Goal: Transaction & Acquisition: Download file/media

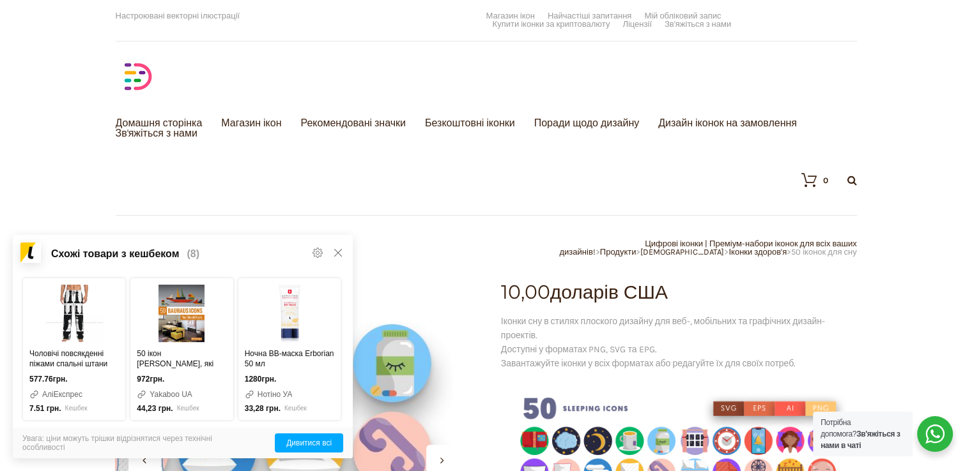
click at [404, 355] on div at bounding box center [293, 461] width 356 height 356
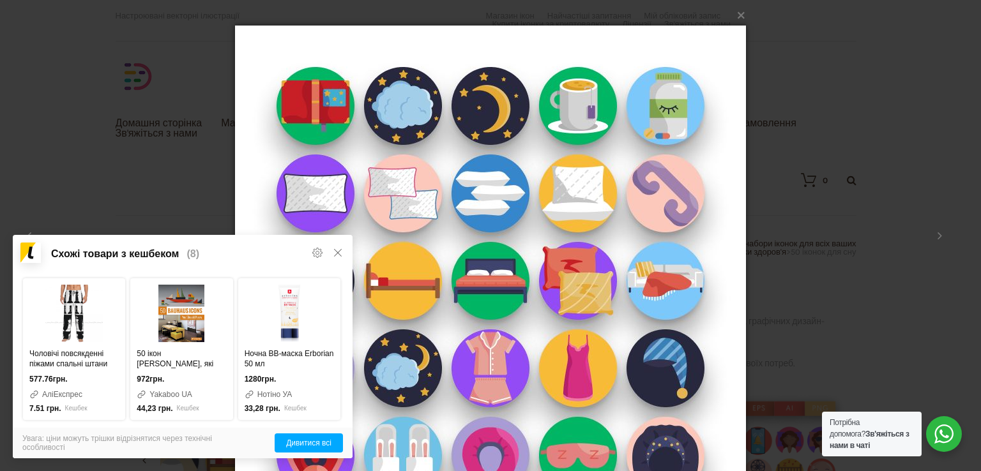
click at [404, 355] on img at bounding box center [490, 281] width 511 height 562
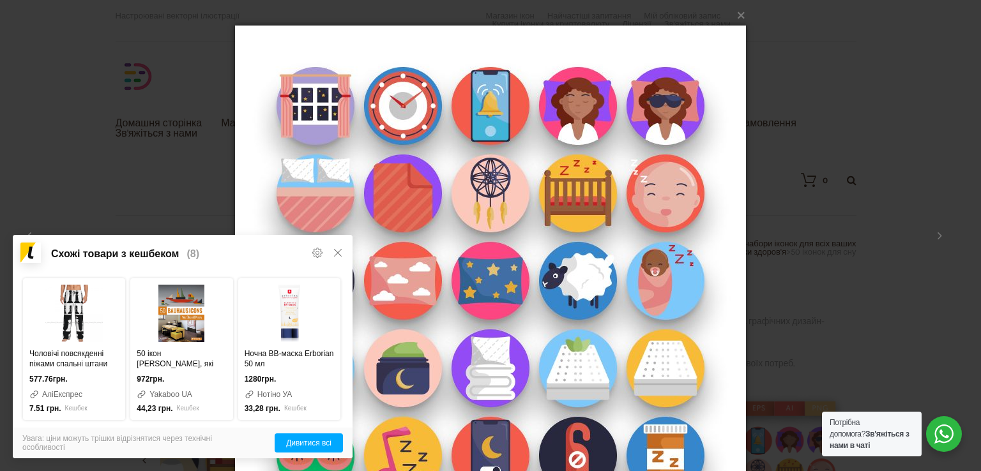
click at [404, 355] on img at bounding box center [490, 281] width 511 height 562
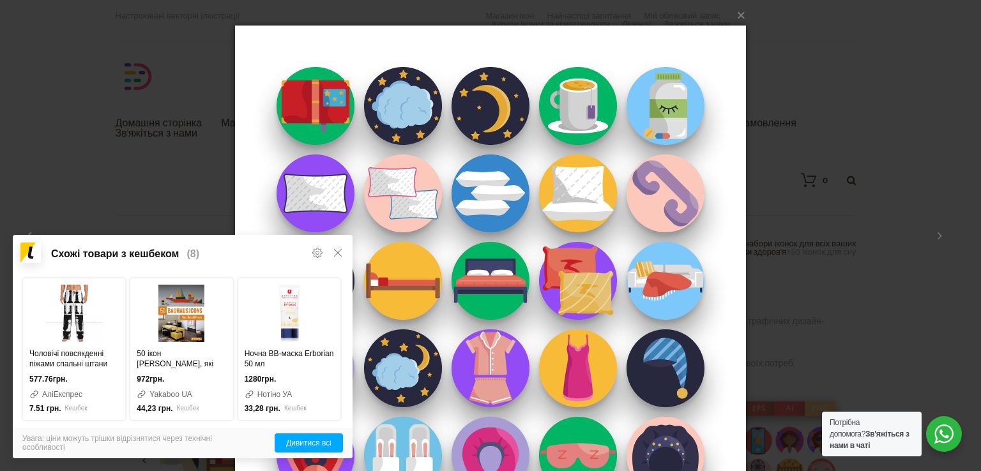
click at [404, 355] on img at bounding box center [490, 281] width 511 height 562
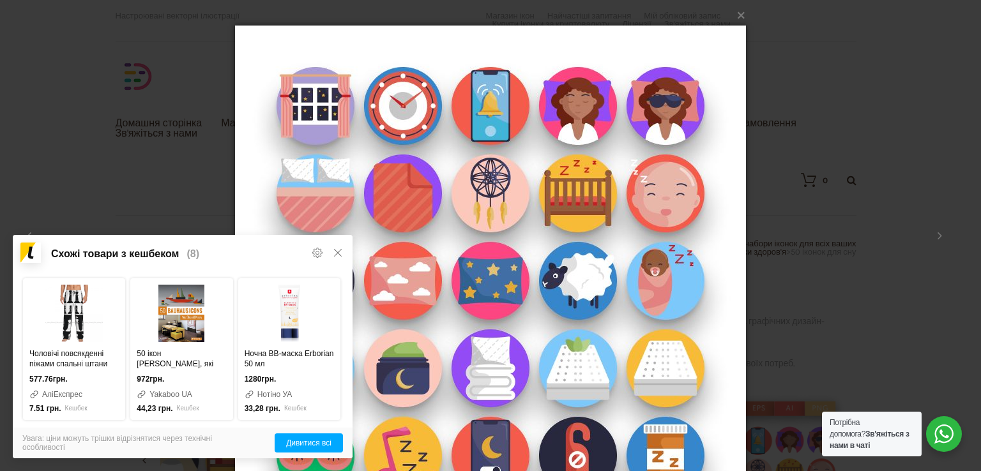
click at [404, 355] on img at bounding box center [490, 281] width 511 height 562
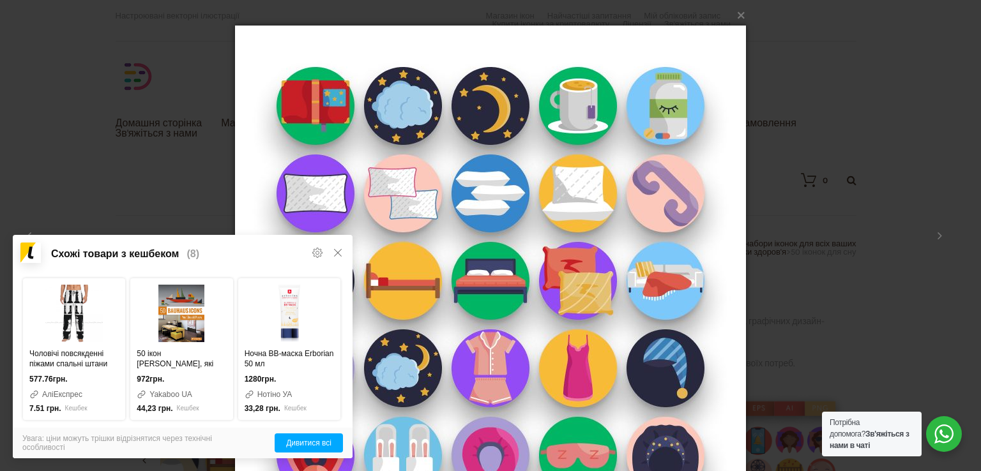
click at [404, 355] on img at bounding box center [490, 281] width 511 height 562
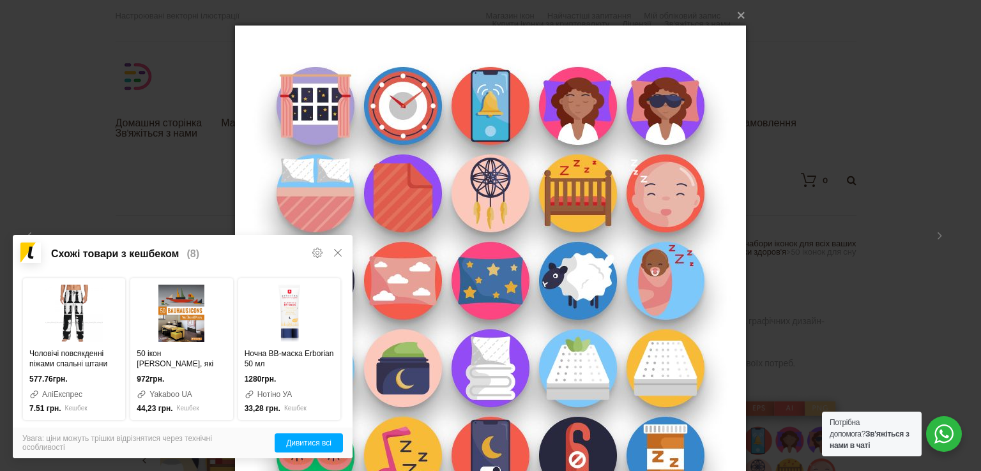
click at [738, 18] on font "×" at bounding box center [741, 13] width 10 height 21
drag, startPoint x: 738, startPoint y: 18, endPoint x: 733, endPoint y: 36, distance: 18.6
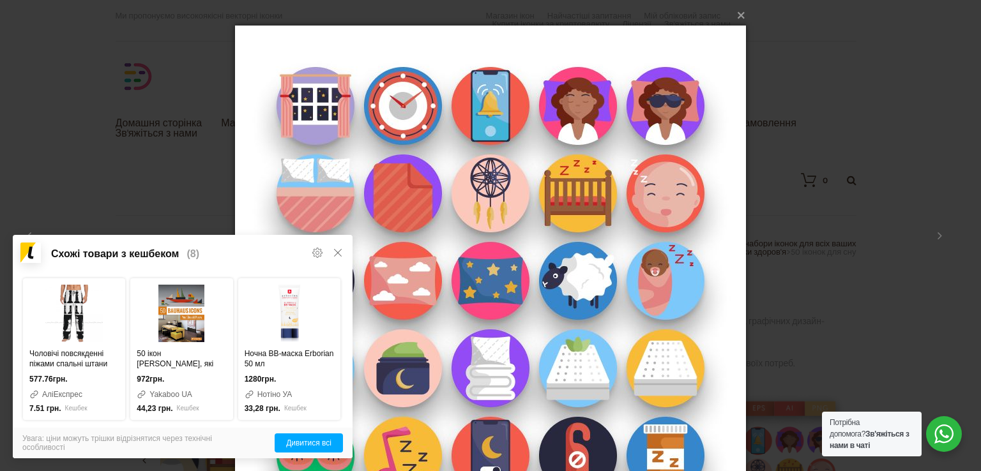
click at [733, 36] on div "× 50-Сплячих-Ікон _ Магазин 2 / 2" at bounding box center [490, 281] width 511 height 562
click at [733, 36] on img at bounding box center [490, 281] width 511 height 562
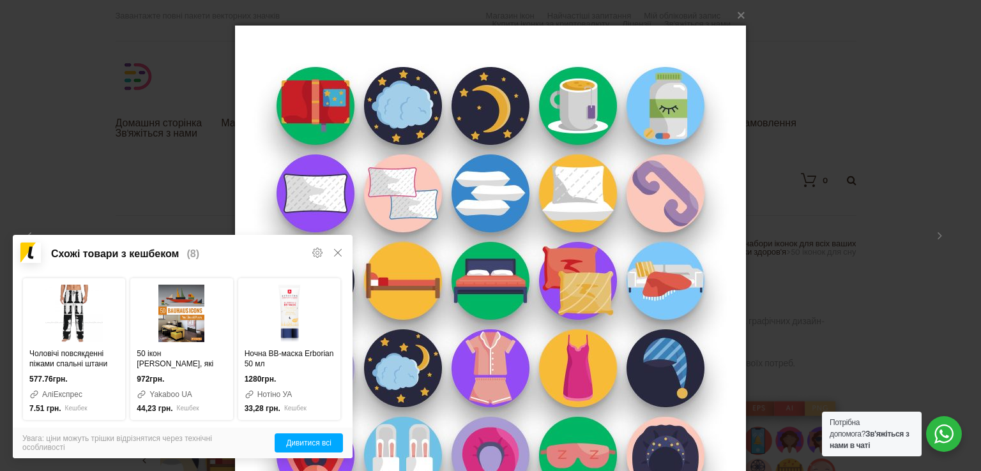
click at [733, 36] on img at bounding box center [490, 281] width 511 height 562
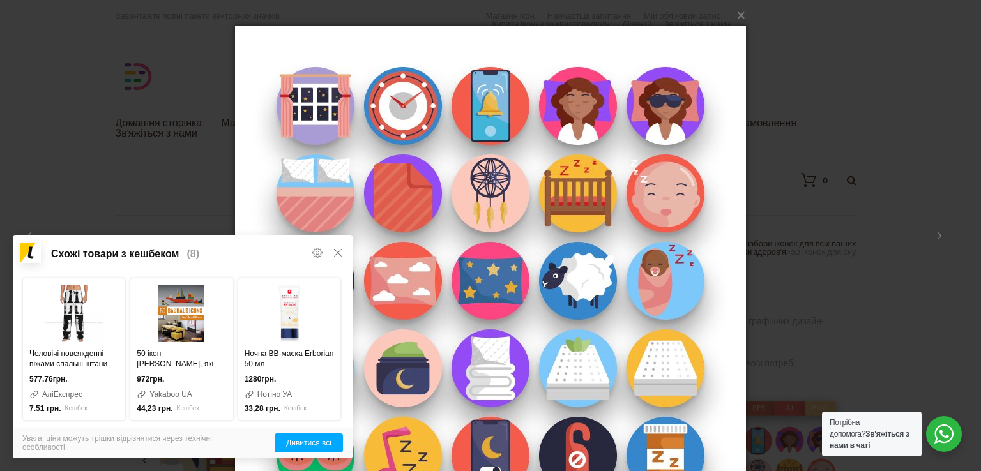
click at [770, 50] on div "× 50-Сплячих-Ікон _ Магазин 2 / 2 Завантаження..." at bounding box center [490, 235] width 981 height 471
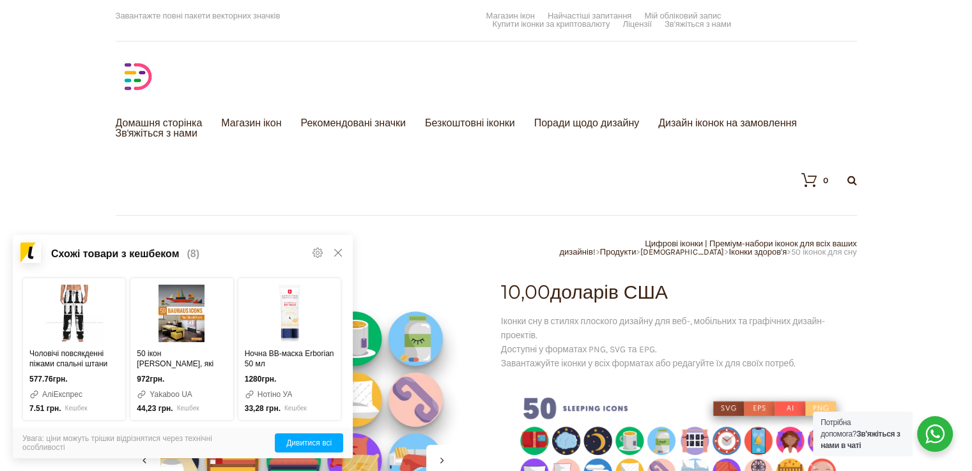
click at [770, 50] on div "Завантажте повні пакети векторних значків Настроювані векторні ілюстрації Ми пр…" at bounding box center [486, 117] width 741 height 235
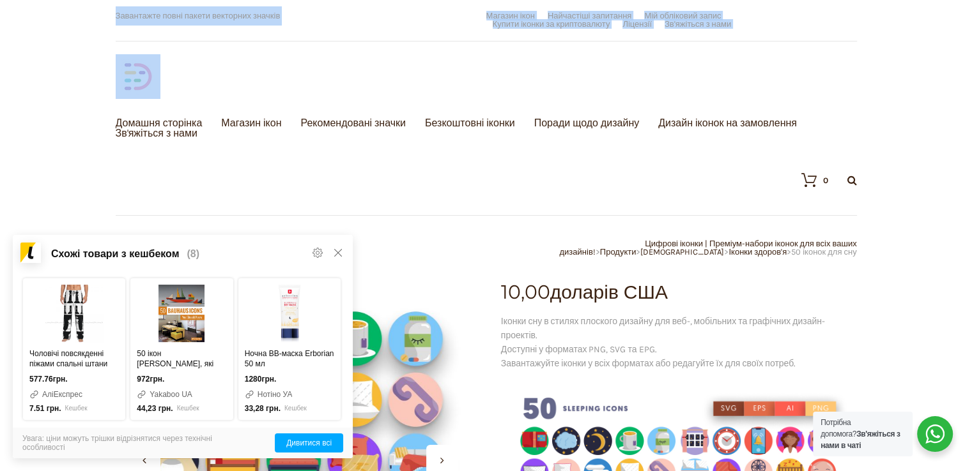
drag, startPoint x: 770, startPoint y: 50, endPoint x: 75, endPoint y: -7, distance: 697.3
click at [333, 248] on icon at bounding box center [338, 253] width 10 height 10
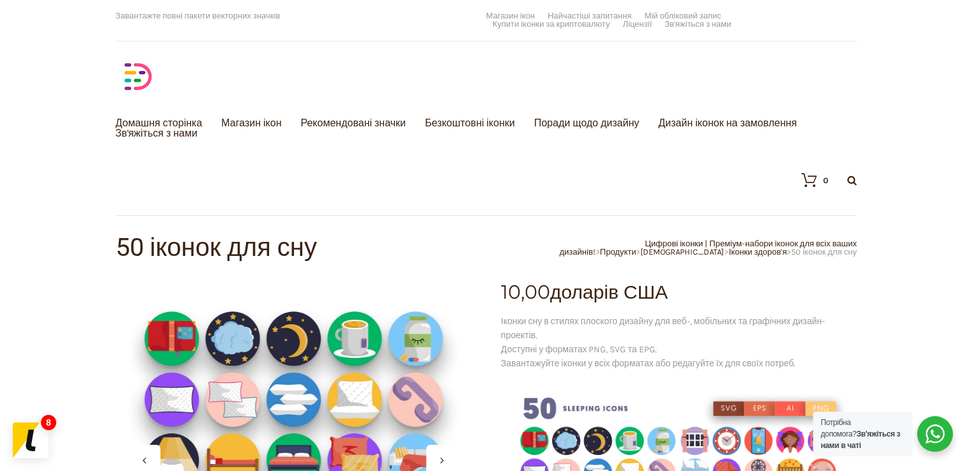
click at [333, 248] on h1 "50 іконок для сну" at bounding box center [301, 248] width 370 height 26
